Goal: Navigation & Orientation: Understand site structure

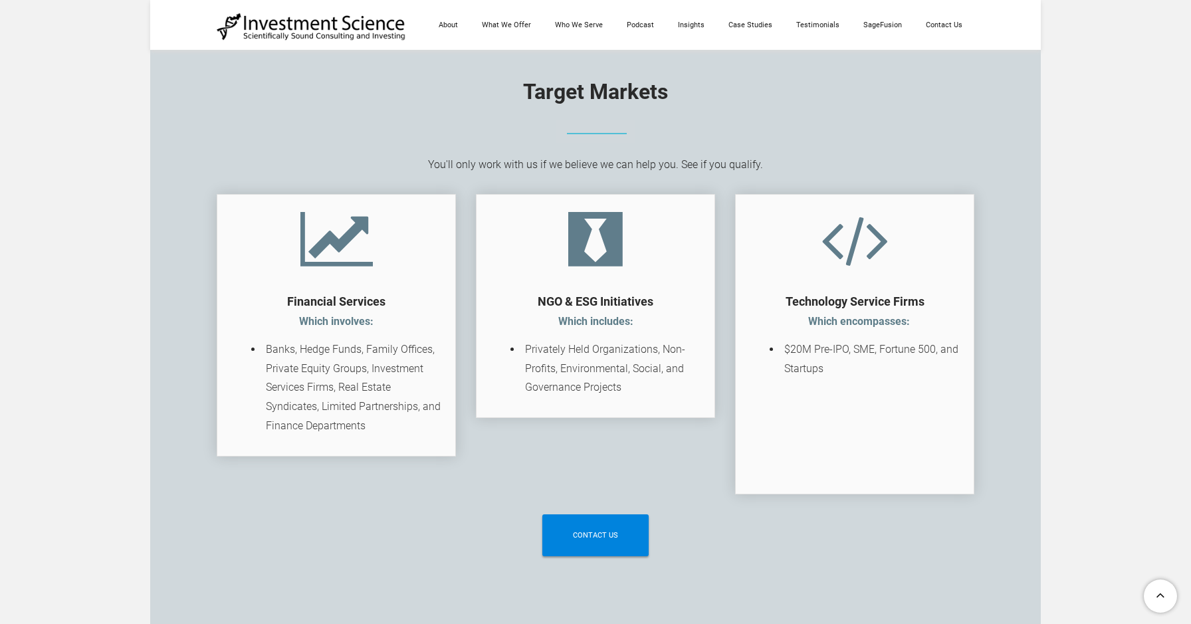
scroll to position [2129, 0]
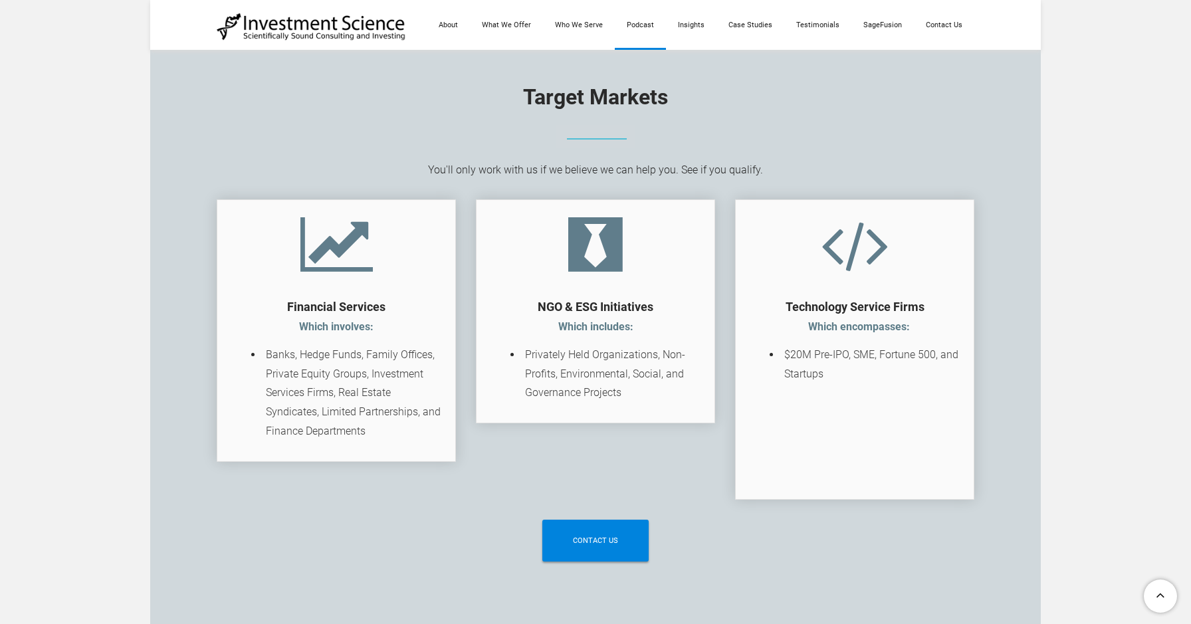
click at [656, 34] on link "Podcast" at bounding box center [640, 25] width 51 height 50
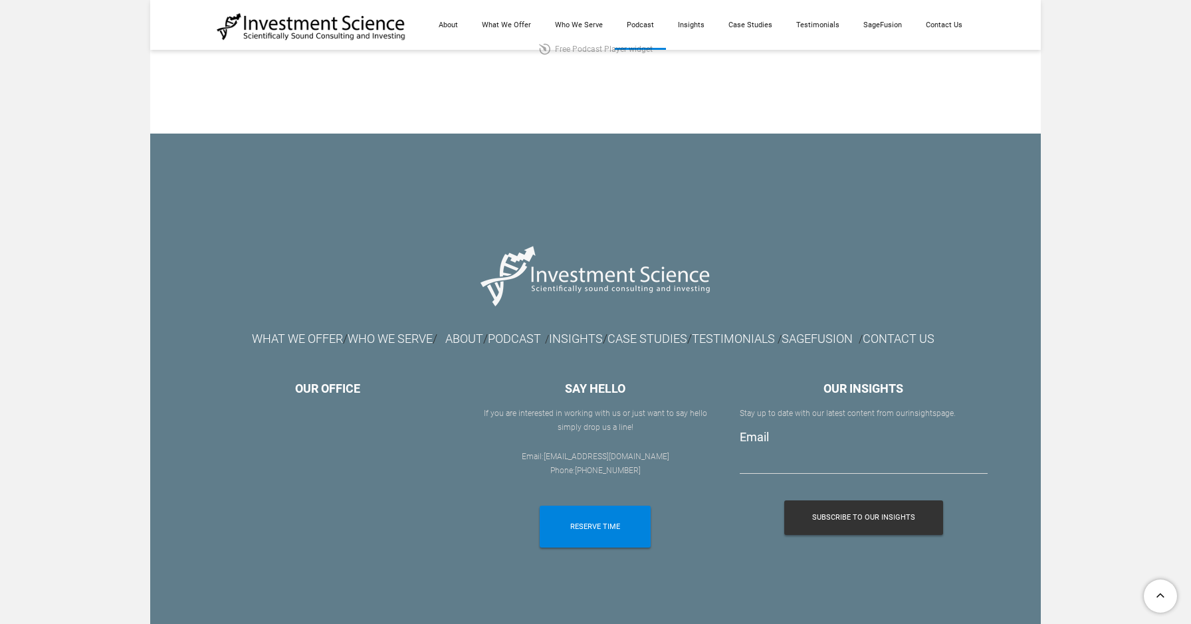
scroll to position [856, 0]
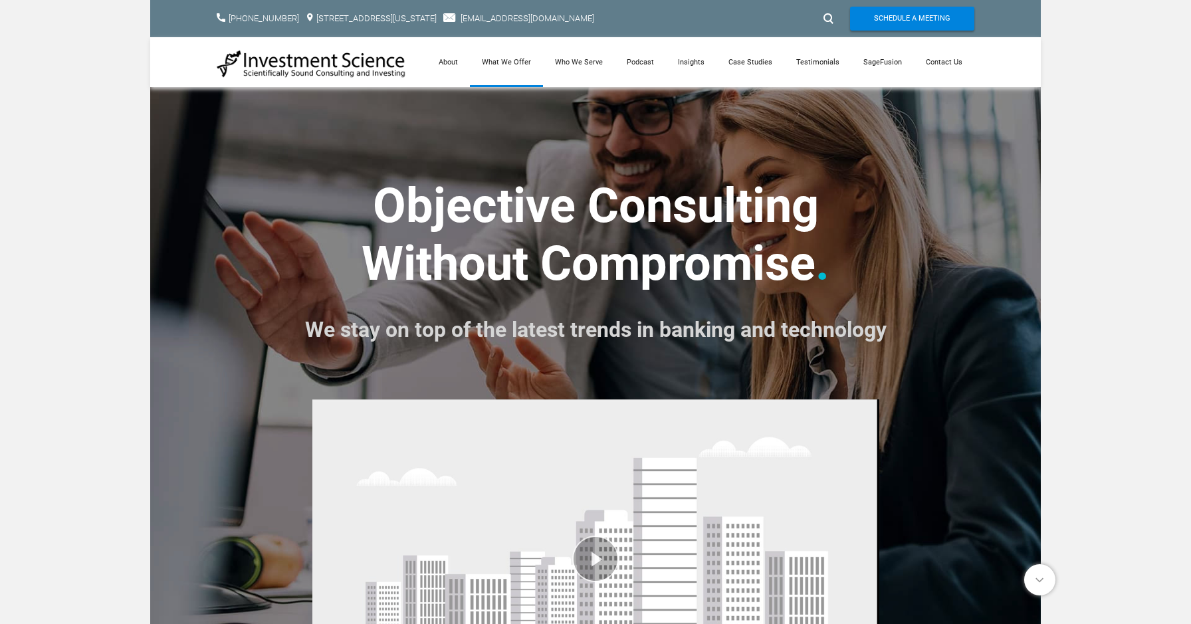
click at [509, 62] on link "What We Offer" at bounding box center [506, 62] width 73 height 50
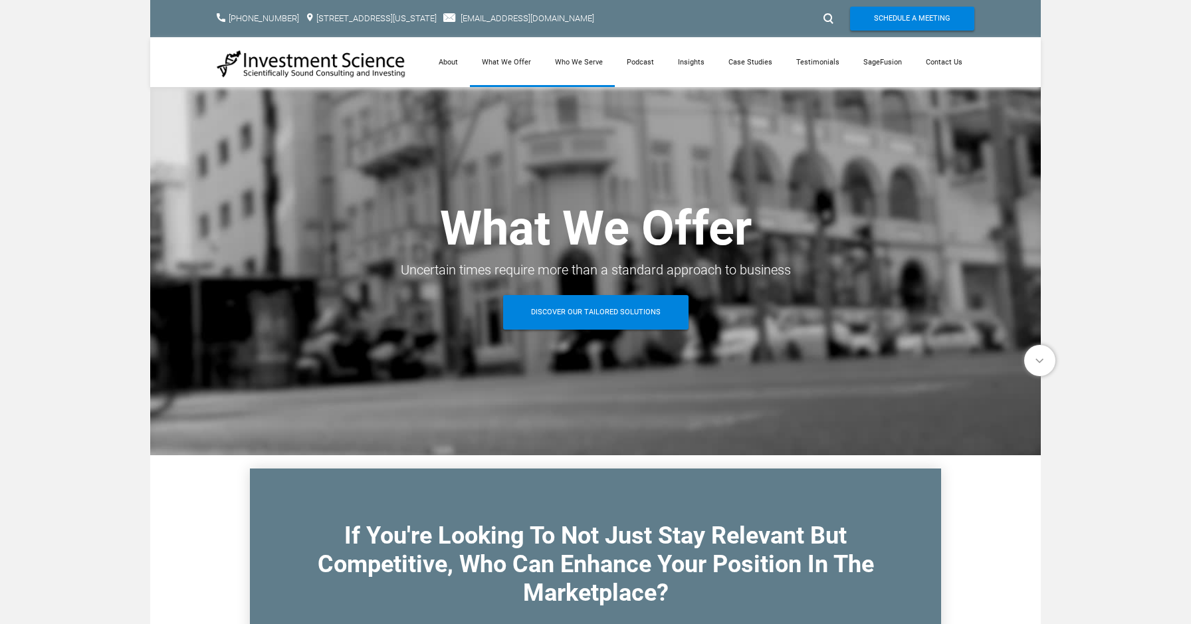
click at [568, 65] on link "Who We Serve" at bounding box center [579, 62] width 72 height 50
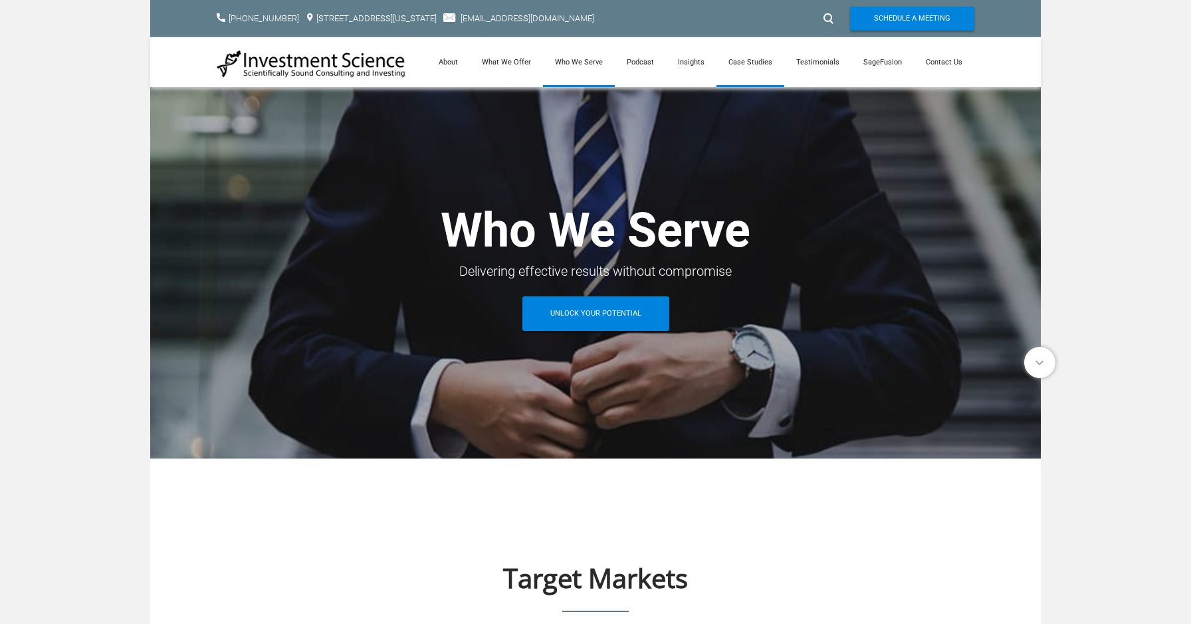
click at [747, 65] on link "Case Studies" at bounding box center [751, 62] width 68 height 50
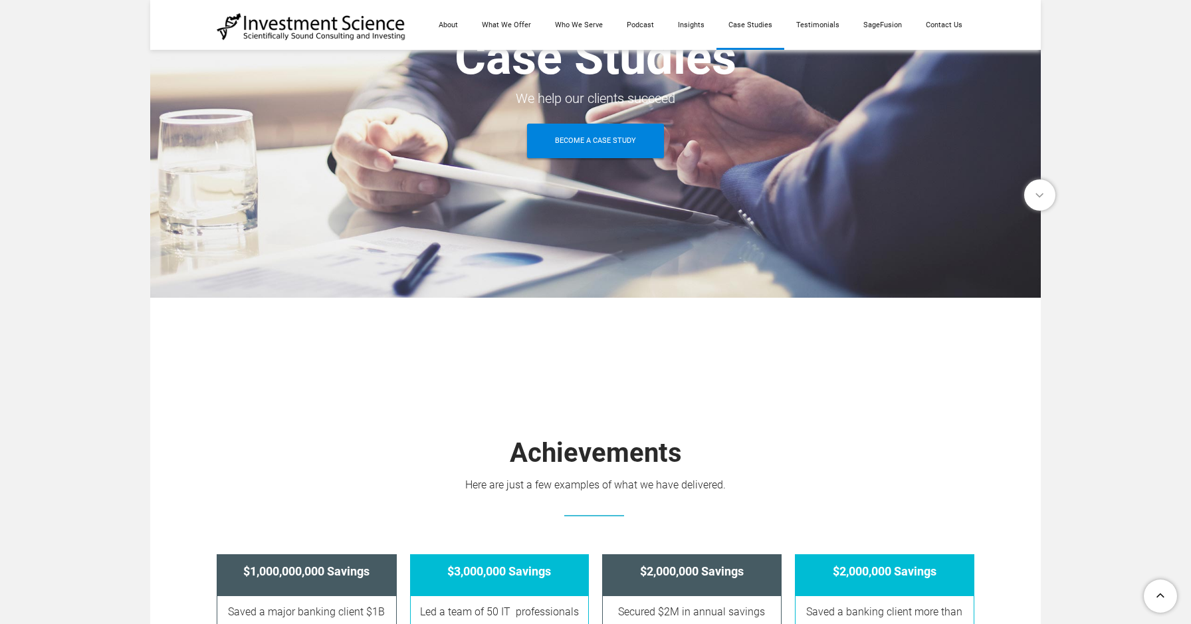
scroll to position [147, 0]
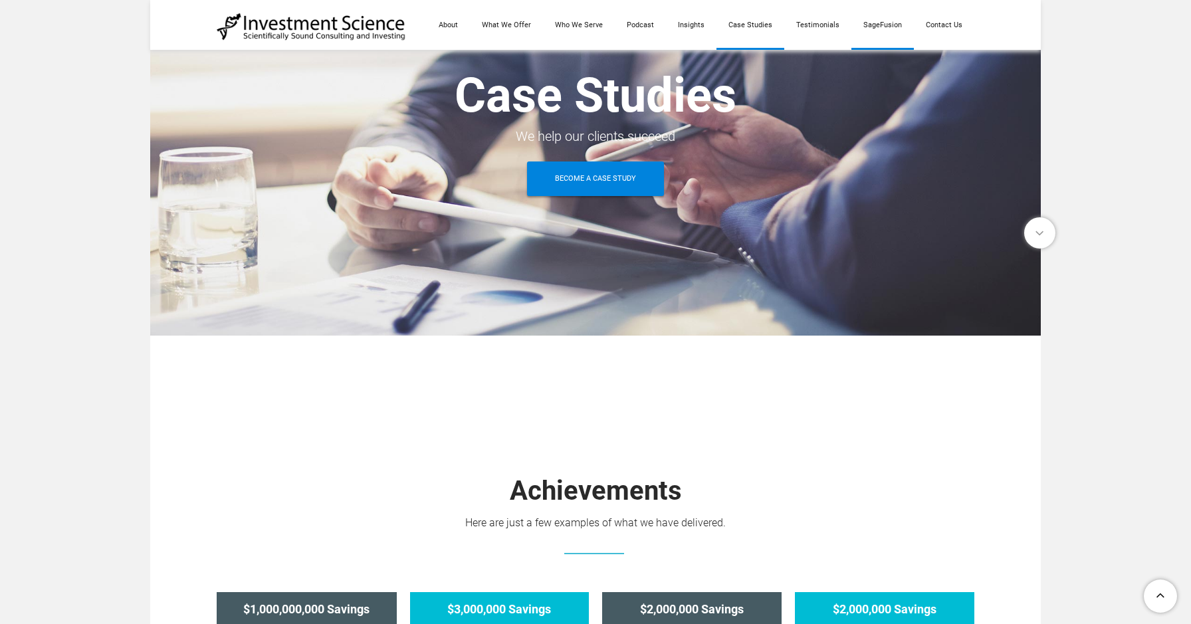
click at [882, 26] on link "SageFusion" at bounding box center [883, 25] width 62 height 50
